Goal: Submit feedback/report problem: Leave review/rating

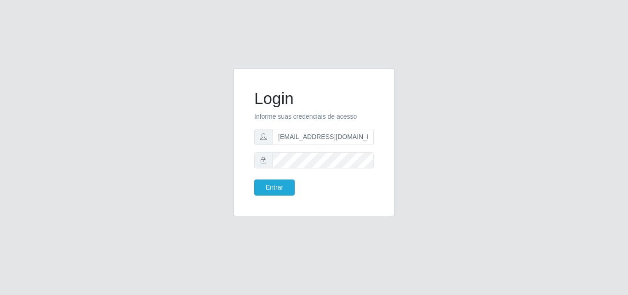
type input "[EMAIL_ADDRESS][DOMAIN_NAME]"
click at [254, 179] on button "Entrar" at bounding box center [274, 187] width 40 height 16
click at [266, 190] on button "Entrar" at bounding box center [274, 187] width 40 height 16
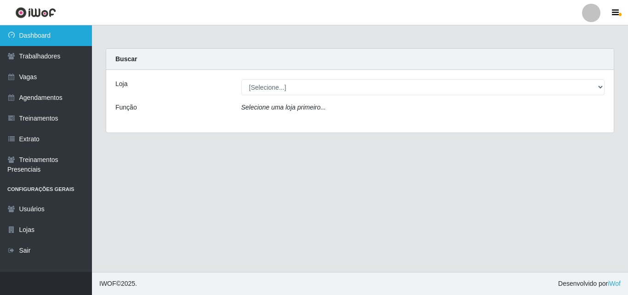
click at [53, 39] on link "Dashboard" at bounding box center [46, 35] width 92 height 21
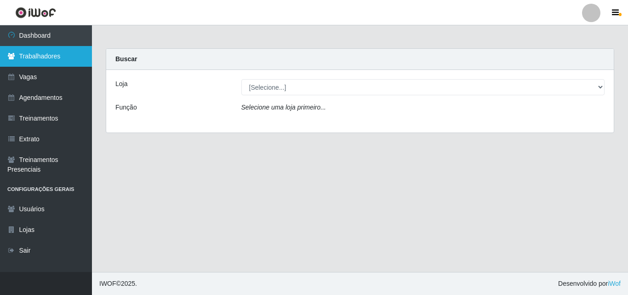
click at [51, 55] on link "Trabalhadores" at bounding box center [46, 56] width 92 height 21
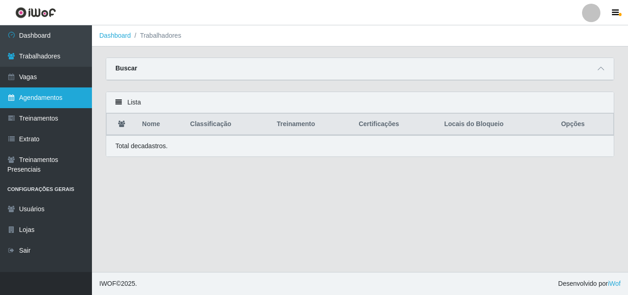
click at [57, 95] on link "Agendamentos" at bounding box center [46, 97] width 92 height 21
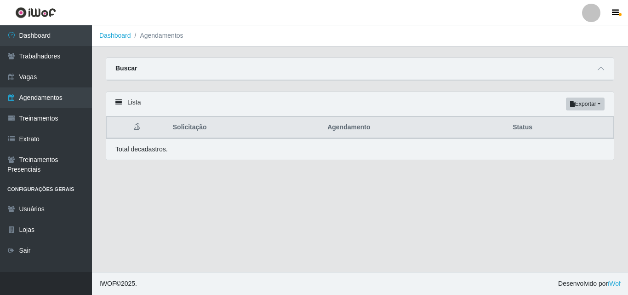
click at [123, 101] on div "Lista Exportar PDF Excel" at bounding box center [360, 104] width 508 height 24
click at [120, 101] on icon at bounding box center [118, 102] width 6 height 6
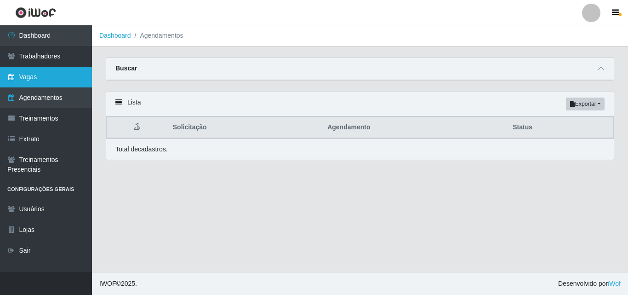
click at [63, 85] on link "Vagas" at bounding box center [46, 77] width 92 height 21
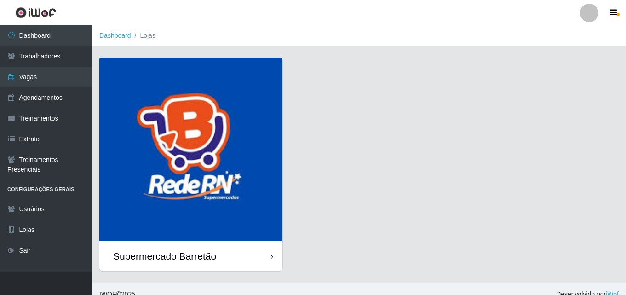
click at [231, 74] on img at bounding box center [190, 149] width 183 height 183
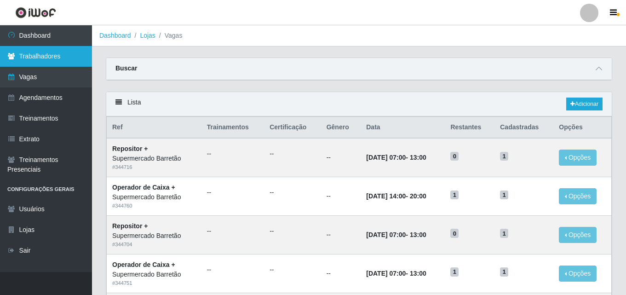
click at [63, 58] on link "Trabalhadores" at bounding box center [46, 56] width 92 height 21
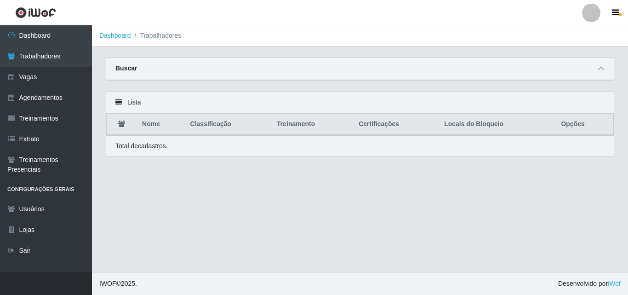
click at [122, 104] on div "Lista" at bounding box center [360, 102] width 508 height 21
click at [118, 104] on icon at bounding box center [118, 102] width 6 height 6
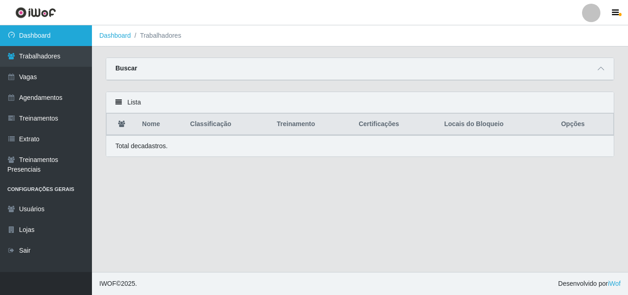
click at [62, 37] on link "Dashboard" at bounding box center [46, 35] width 92 height 21
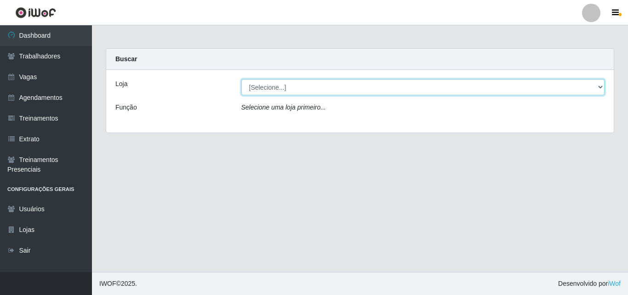
drag, startPoint x: 593, startPoint y: 85, endPoint x: 565, endPoint y: 85, distance: 27.6
click at [593, 85] on select "[Selecione...] Supermercado Barretão" at bounding box center [424, 87] width 364 height 16
select select "536"
click at [242, 79] on select "[Selecione...] Supermercado Barretão" at bounding box center [424, 87] width 364 height 16
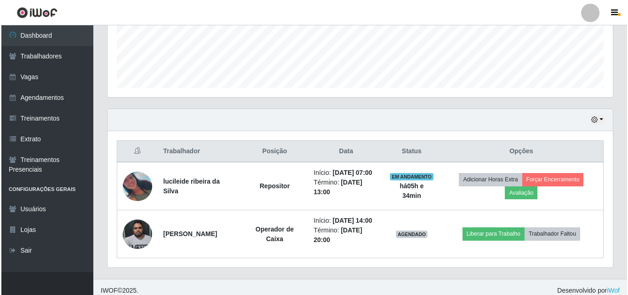
scroll to position [248, 0]
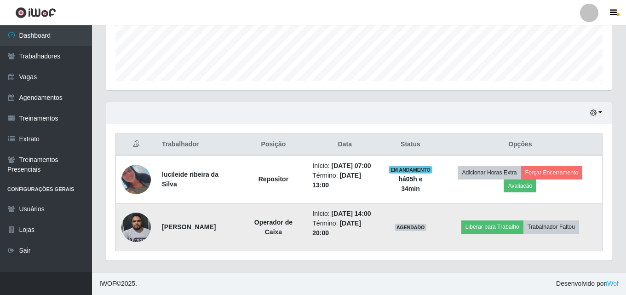
click at [300, 235] on td "Operador de Caixa" at bounding box center [273, 227] width 67 height 48
click at [140, 228] on img at bounding box center [135, 226] width 29 height 39
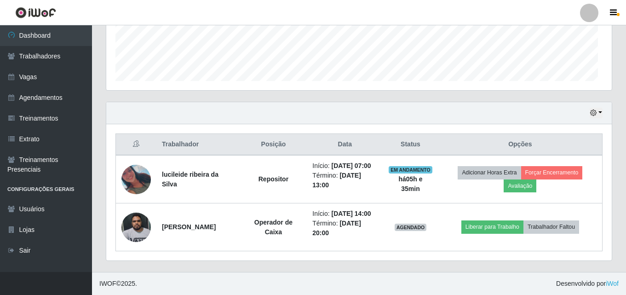
scroll to position [191, 506]
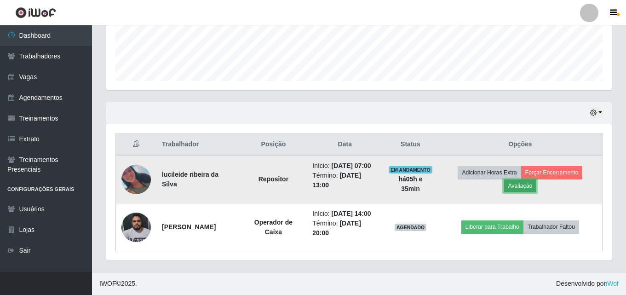
click at [529, 191] on button "Avaliação" at bounding box center [520, 185] width 33 height 13
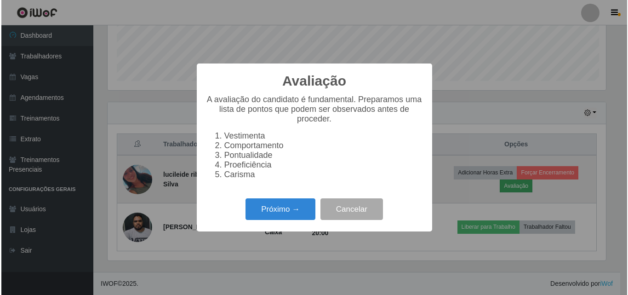
scroll to position [191, 501]
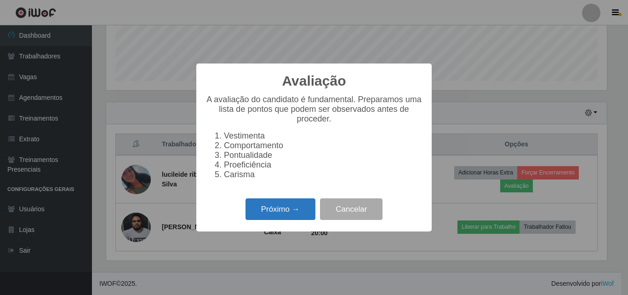
click at [293, 217] on button "Próximo →" at bounding box center [281, 209] width 70 height 22
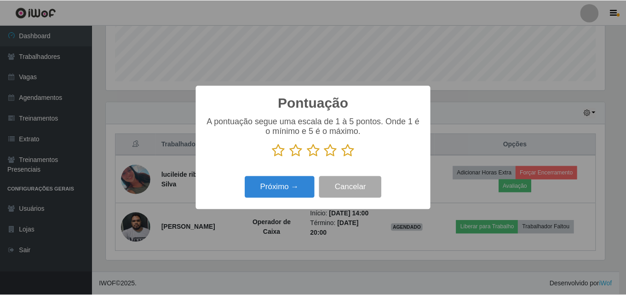
scroll to position [459853, 459543]
click at [346, 152] on icon at bounding box center [349, 151] width 13 height 14
click at [343, 157] on input "radio" at bounding box center [343, 157] width 0 height 0
click at [279, 156] on icon at bounding box center [279, 151] width 13 height 14
click at [273, 157] on input "radio" at bounding box center [273, 157] width 0 height 0
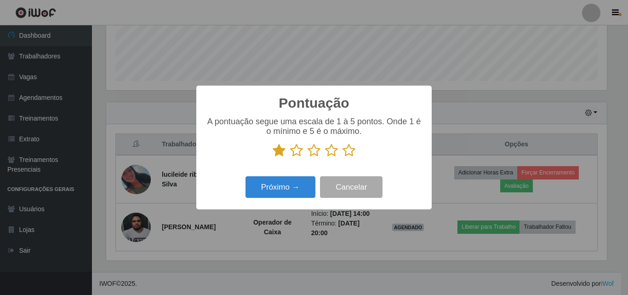
click at [279, 152] on icon at bounding box center [279, 151] width 13 height 14
click at [273, 157] on input "radio" at bounding box center [273, 157] width 0 height 0
click at [335, 184] on button "Cancelar" at bounding box center [351, 187] width 63 height 22
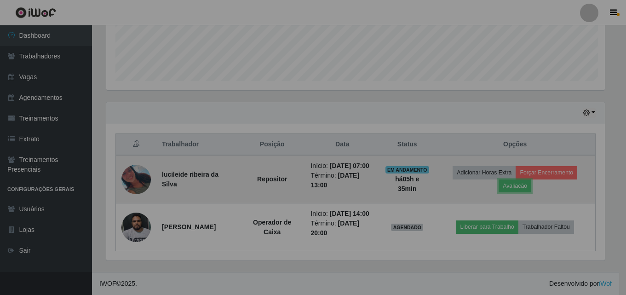
scroll to position [191, 506]
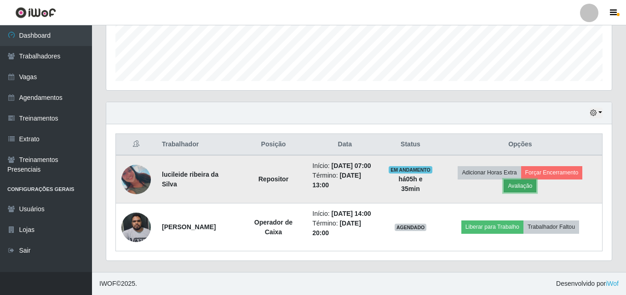
click at [530, 185] on button "Avaliação" at bounding box center [520, 185] width 33 height 13
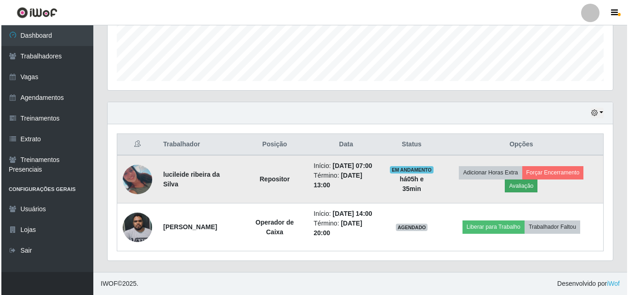
scroll to position [191, 501]
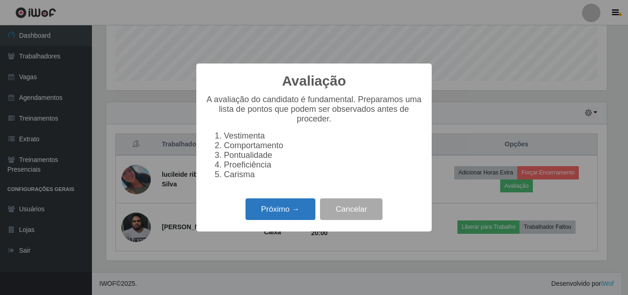
click at [307, 218] on button "Próximo →" at bounding box center [281, 209] width 70 height 22
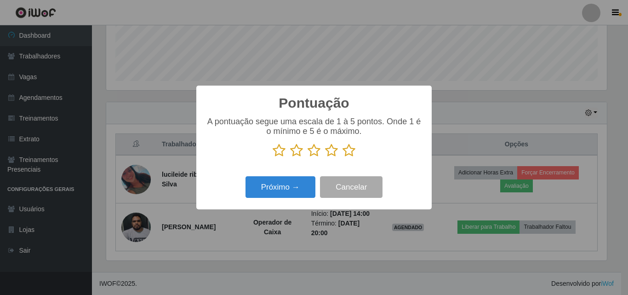
scroll to position [459853, 459543]
click at [311, 191] on button "Próximo →" at bounding box center [281, 187] width 70 height 22
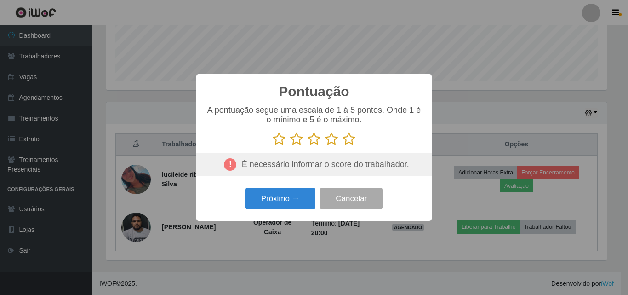
click at [281, 141] on icon at bounding box center [279, 139] width 13 height 14
click at [273, 146] on input "radio" at bounding box center [273, 146] width 0 height 0
click at [298, 140] on icon at bounding box center [296, 139] width 13 height 14
click at [290, 146] on input "radio" at bounding box center [290, 146] width 0 height 0
click at [309, 197] on button "Próximo →" at bounding box center [281, 199] width 70 height 22
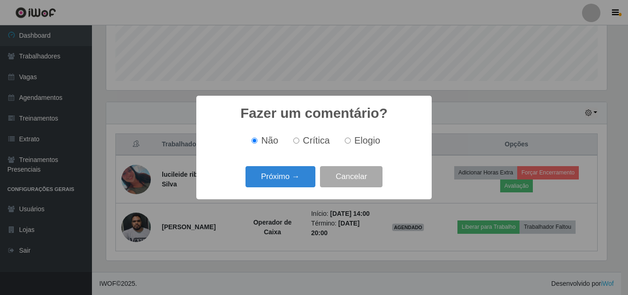
click at [301, 141] on label "Crítica" at bounding box center [310, 140] width 40 height 11
click at [299, 141] on input "Crítica" at bounding box center [297, 141] width 6 height 6
radio input "true"
click at [303, 178] on button "Próximo →" at bounding box center [281, 177] width 70 height 22
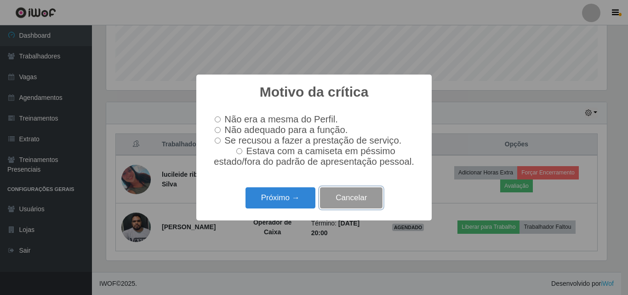
click at [334, 200] on button "Cancelar" at bounding box center [351, 198] width 63 height 22
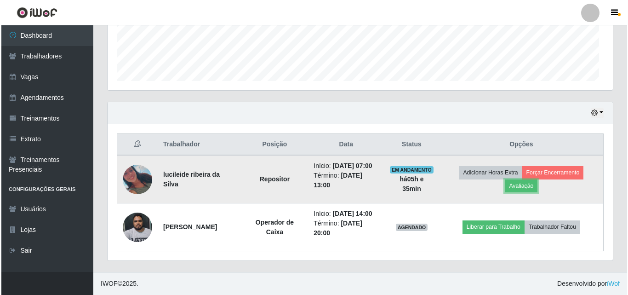
scroll to position [191, 506]
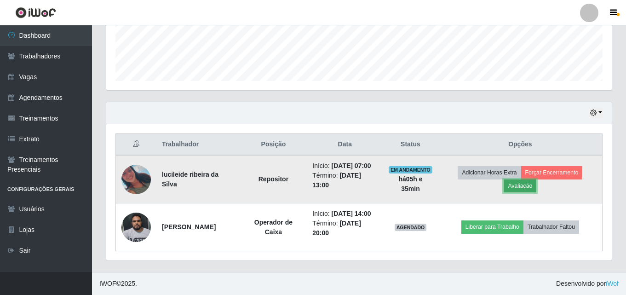
click at [517, 188] on button "Avaliação" at bounding box center [520, 185] width 33 height 13
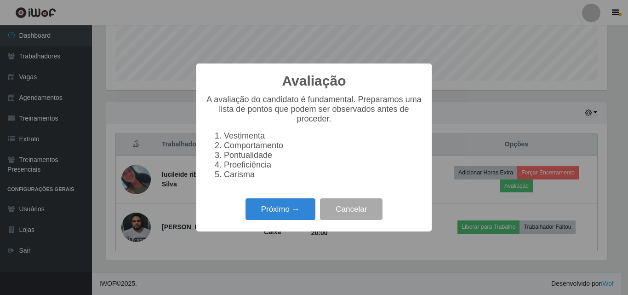
scroll to position [191, 501]
click at [301, 212] on button "Próximo →" at bounding box center [281, 209] width 70 height 22
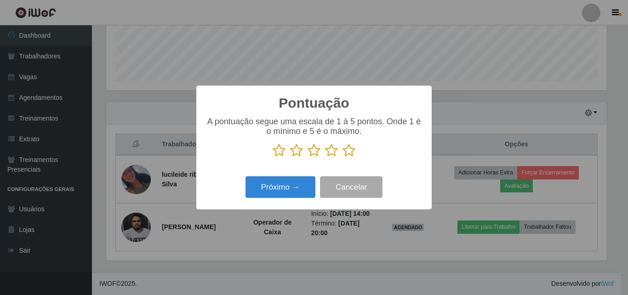
scroll to position [459853, 459543]
click at [291, 156] on icon at bounding box center [296, 151] width 13 height 14
click at [290, 157] on input "radio" at bounding box center [290, 157] width 0 height 0
click at [316, 153] on icon at bounding box center [314, 151] width 13 height 14
click at [308, 157] on input "radio" at bounding box center [308, 157] width 0 height 0
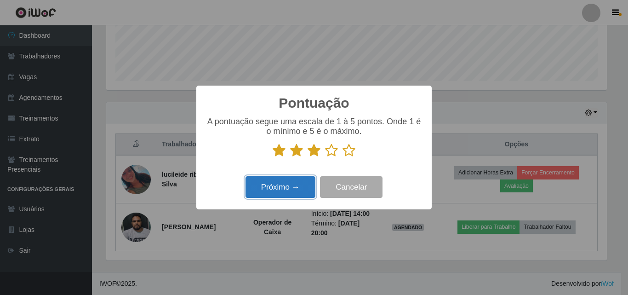
click at [301, 182] on button "Próximo →" at bounding box center [281, 187] width 70 height 22
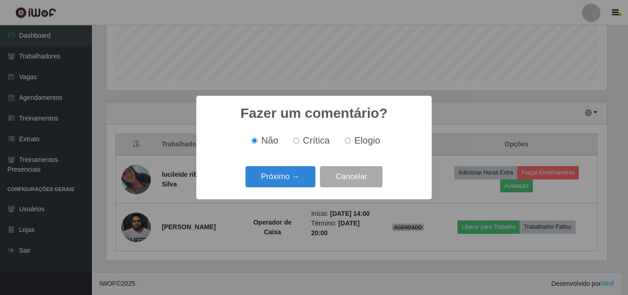
click at [345, 142] on input "Elogio" at bounding box center [348, 141] width 6 height 6
radio input "true"
click at [308, 176] on button "Próximo →" at bounding box center [281, 177] width 70 height 22
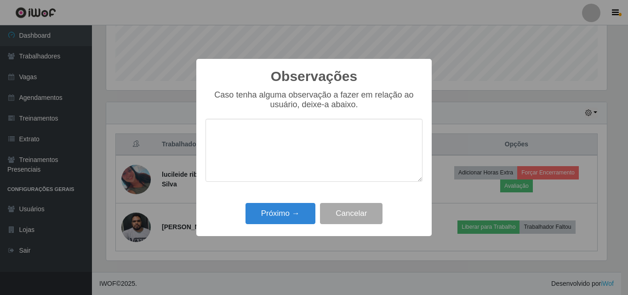
click at [290, 162] on textarea at bounding box center [314, 150] width 217 height 63
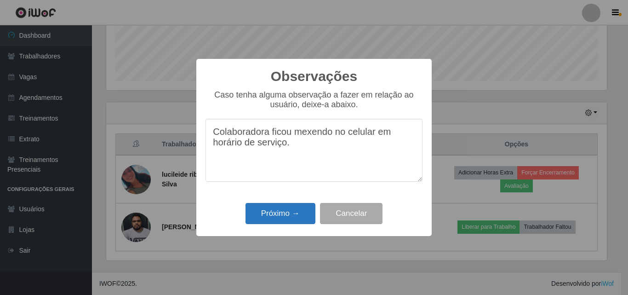
type textarea "Colaboradora ficou mexendo no celular em horário de serviço."
click at [281, 216] on button "Próximo →" at bounding box center [281, 214] width 70 height 22
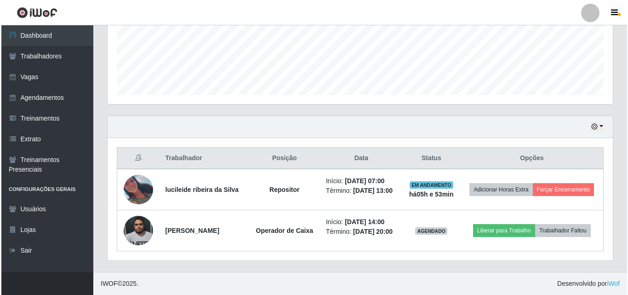
scroll to position [234, 0]
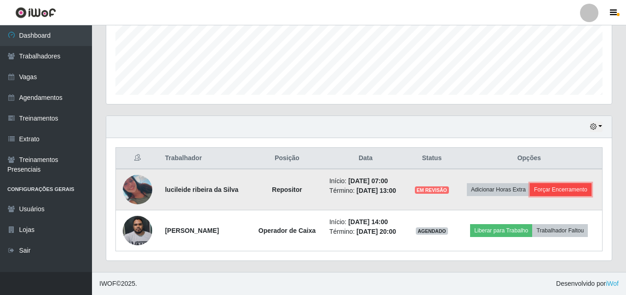
click at [563, 193] on button "Forçar Encerramento" at bounding box center [561, 189] width 62 height 13
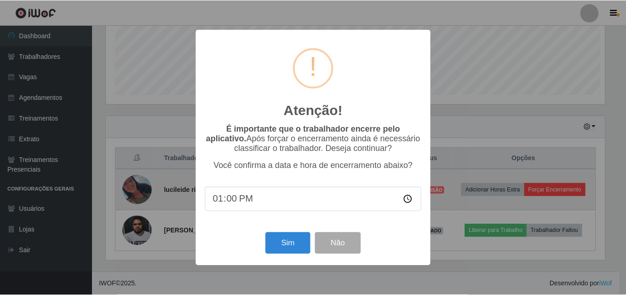
scroll to position [191, 501]
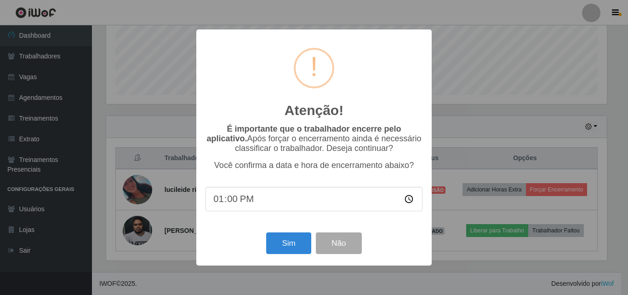
click at [241, 203] on input "13:00" at bounding box center [314, 199] width 217 height 24
click at [225, 203] on input "13:00" at bounding box center [314, 199] width 217 height 24
click at [412, 200] on input "13:00" at bounding box center [314, 199] width 217 height 24
drag, startPoint x: 338, startPoint y: 208, endPoint x: 338, endPoint y: 219, distance: 10.6
click at [338, 208] on input "13:00" at bounding box center [314, 199] width 217 height 24
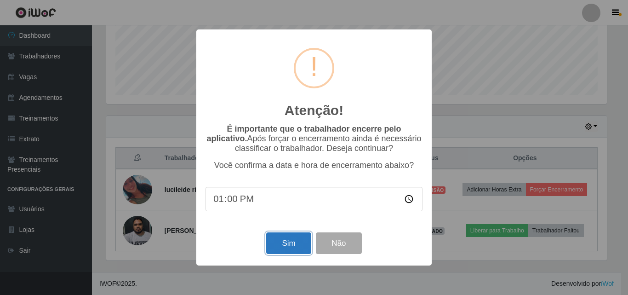
click at [290, 241] on button "Sim" at bounding box center [288, 243] width 45 height 22
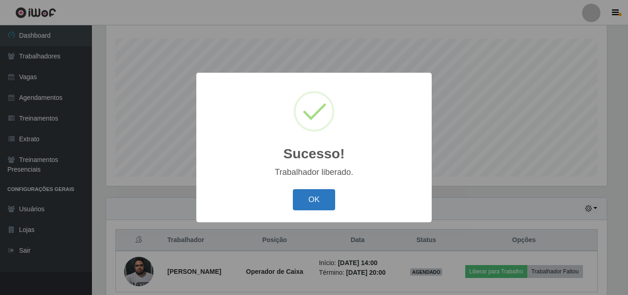
click at [323, 204] on button "OK" at bounding box center [314, 200] width 43 height 22
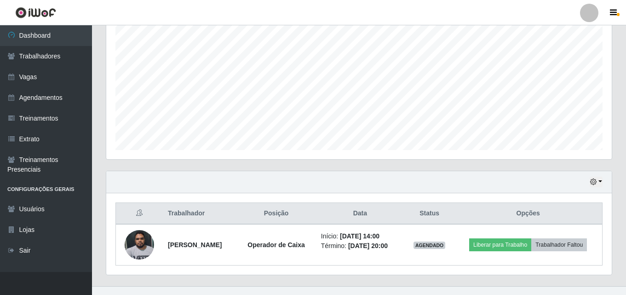
scroll to position [193, 0]
